Goal: Task Accomplishment & Management: Use online tool/utility

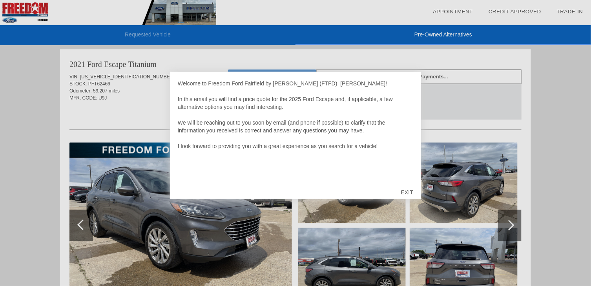
click at [405, 191] on div "EXIT" at bounding box center [407, 193] width 28 height 24
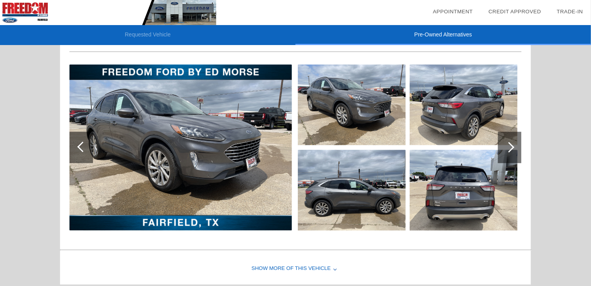
scroll to position [560, 0]
click at [510, 140] on div at bounding box center [510, 147] width 24 height 31
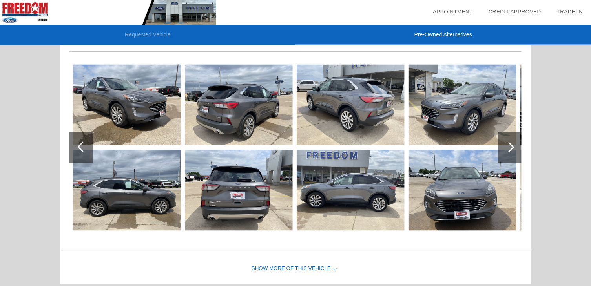
click at [518, 144] on div at bounding box center [510, 147] width 24 height 31
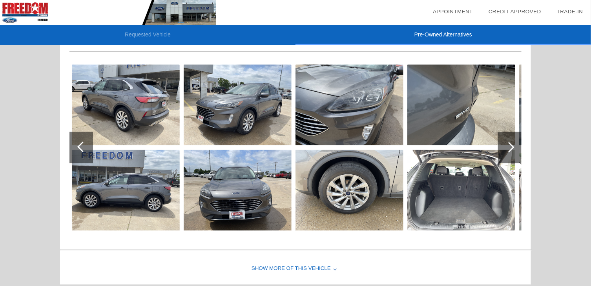
click at [510, 144] on div at bounding box center [509, 147] width 11 height 11
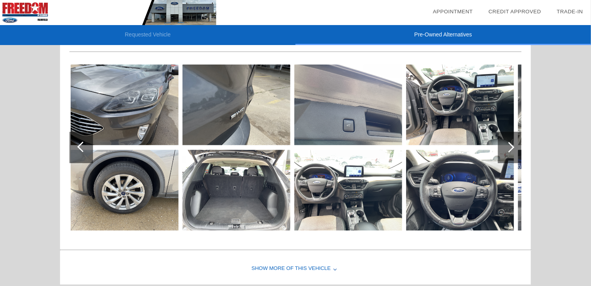
click at [345, 193] on img at bounding box center [348, 190] width 108 height 81
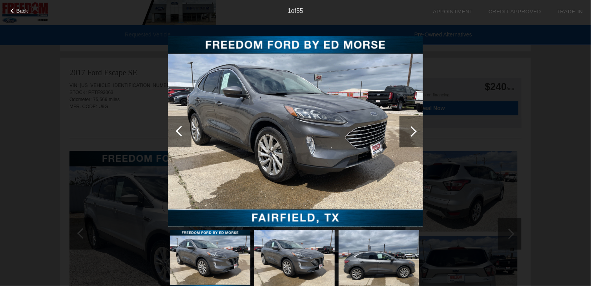
scroll to position [835, 0]
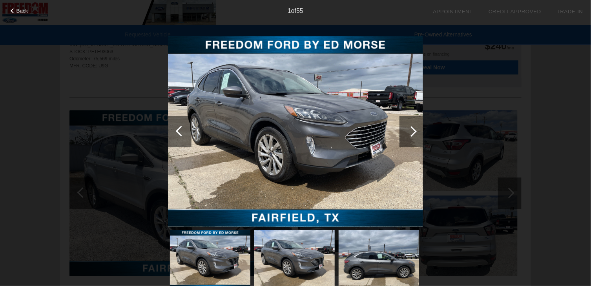
click at [406, 128] on div at bounding box center [411, 131] width 24 height 31
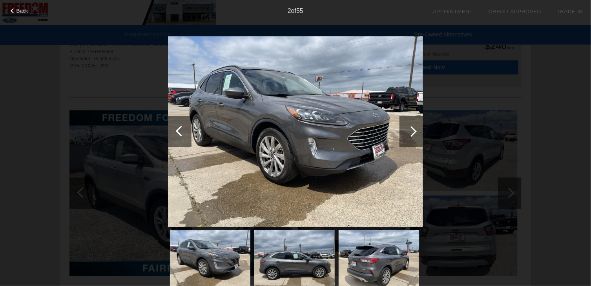
click at [408, 129] on div at bounding box center [411, 131] width 11 height 11
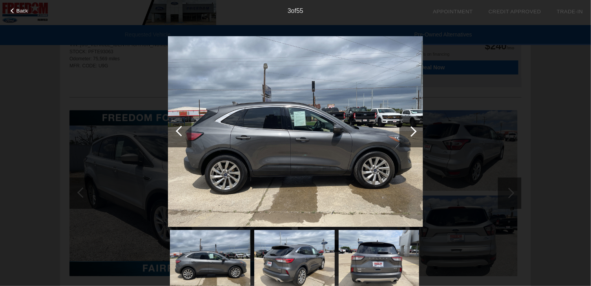
click at [408, 129] on div at bounding box center [411, 131] width 11 height 11
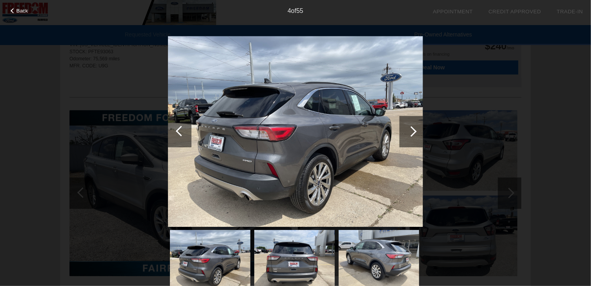
click at [408, 129] on div at bounding box center [411, 131] width 11 height 11
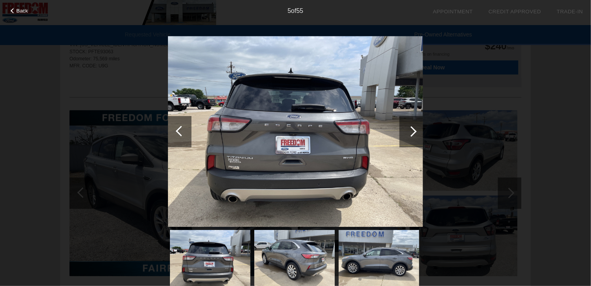
click at [408, 129] on div at bounding box center [411, 131] width 11 height 11
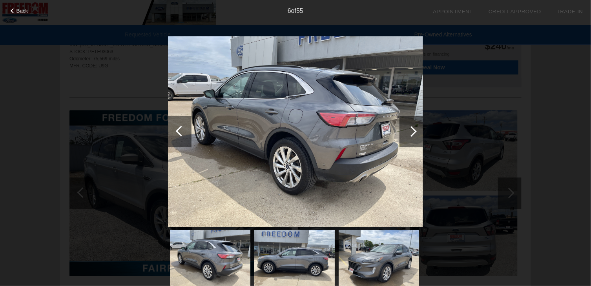
click at [408, 129] on div at bounding box center [411, 131] width 11 height 11
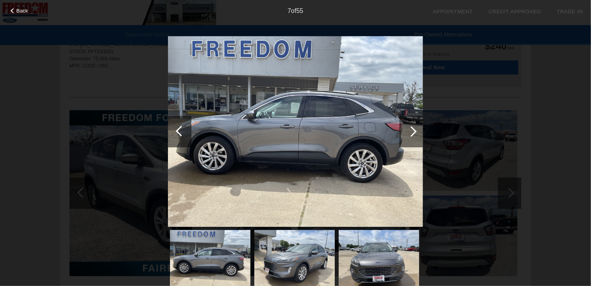
click at [408, 129] on div at bounding box center [411, 131] width 11 height 11
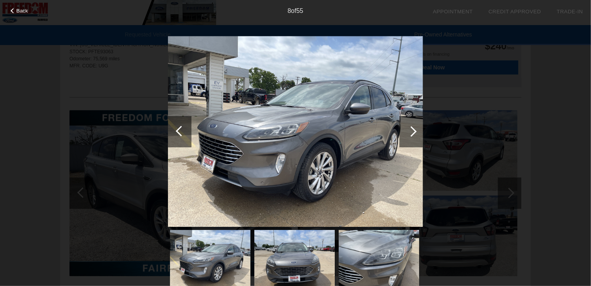
click at [409, 129] on div at bounding box center [411, 131] width 11 height 11
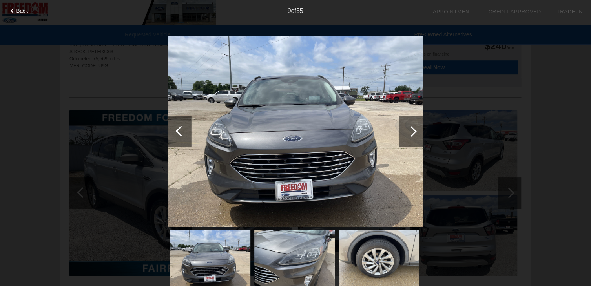
click at [411, 129] on div at bounding box center [411, 131] width 11 height 11
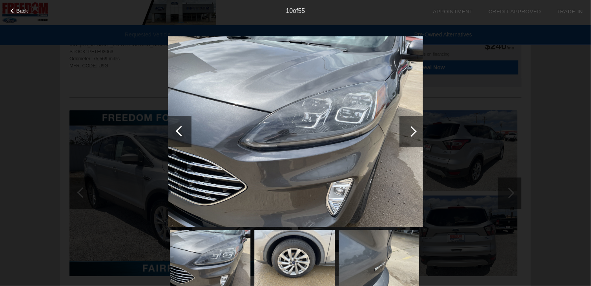
click at [411, 129] on div at bounding box center [411, 131] width 11 height 11
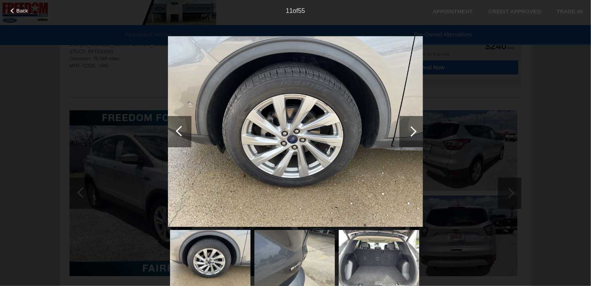
click at [411, 129] on div at bounding box center [411, 131] width 11 height 11
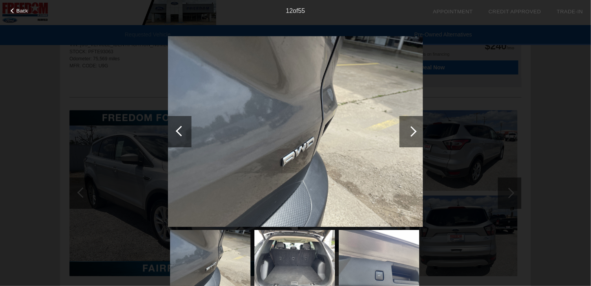
click at [411, 129] on div at bounding box center [411, 131] width 11 height 11
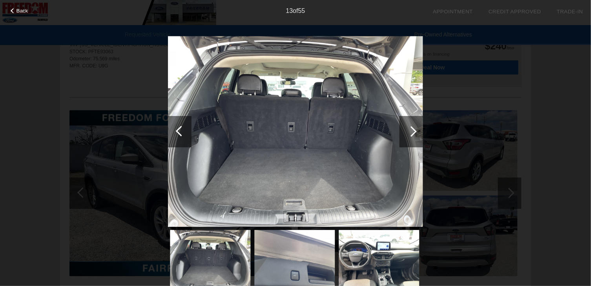
click at [411, 129] on div at bounding box center [411, 131] width 11 height 11
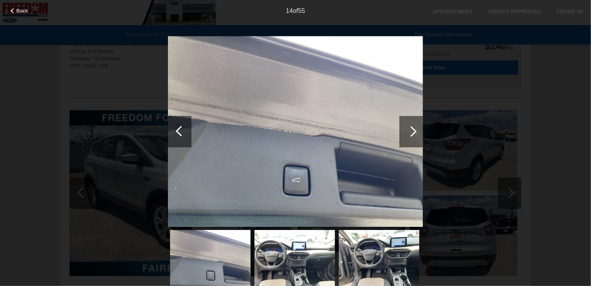
click at [411, 129] on div at bounding box center [411, 131] width 11 height 11
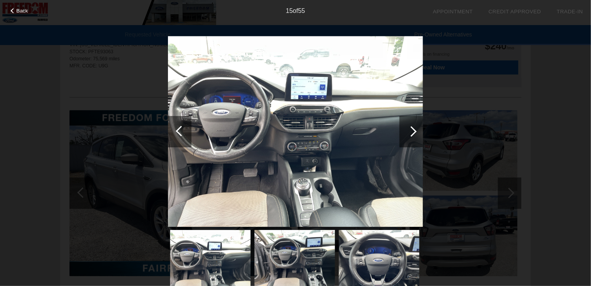
click at [411, 129] on div at bounding box center [411, 131] width 11 height 11
